Goal: Task Accomplishment & Management: Manage account settings

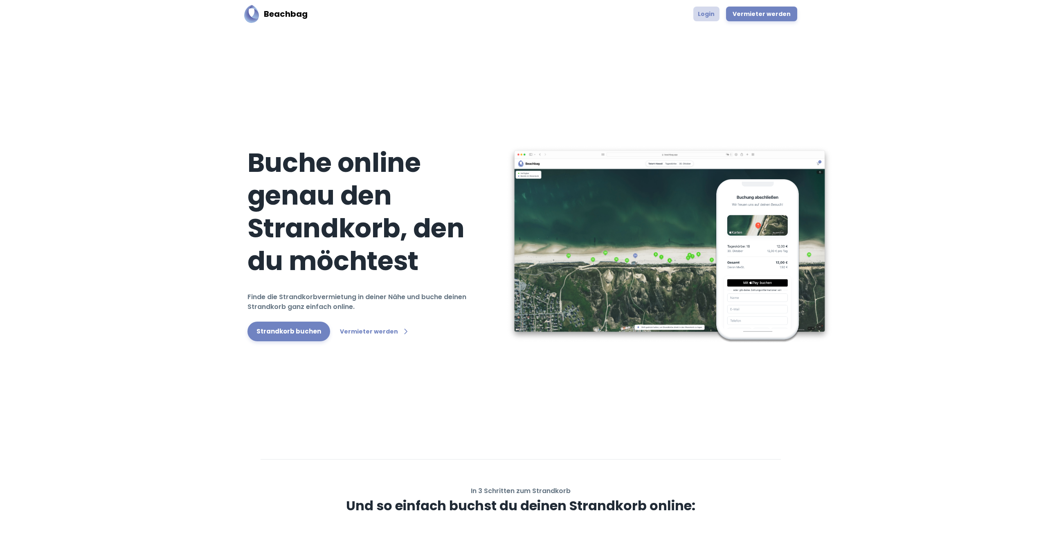
click at [702, 13] on link "Login" at bounding box center [707, 14] width 26 height 15
click at [708, 11] on link "Login" at bounding box center [707, 14] width 26 height 15
click at [707, 18] on link "Login" at bounding box center [707, 14] width 26 height 15
